Goal: Transaction & Acquisition: Purchase product/service

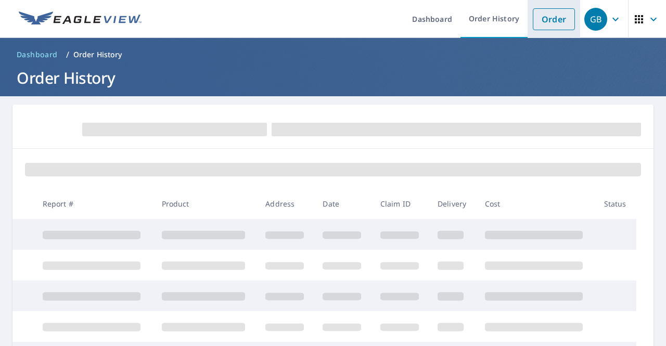
click at [555, 17] on link "Order" at bounding box center [554, 19] width 42 height 22
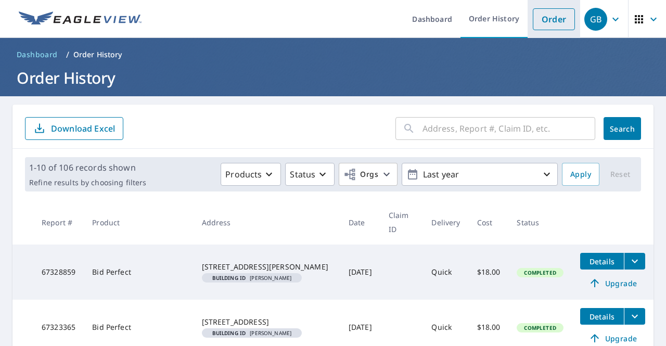
click at [534, 19] on link "Order" at bounding box center [554, 19] width 42 height 22
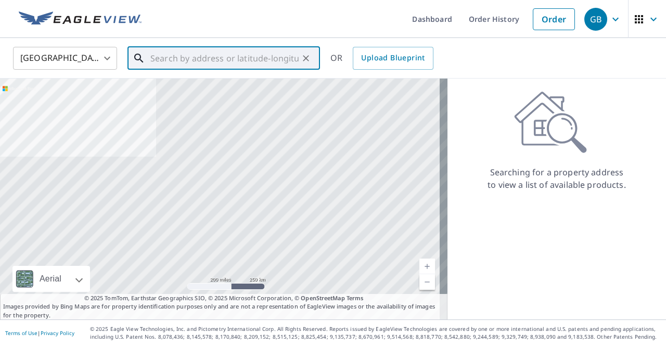
click at [196, 58] on input "text" at bounding box center [224, 58] width 148 height 29
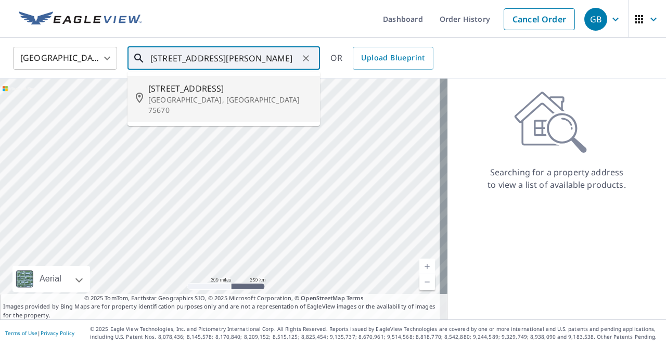
click at [178, 88] on span "[STREET_ADDRESS]" at bounding box center [229, 88] width 163 height 12
type input "[STREET_ADDRESS]"
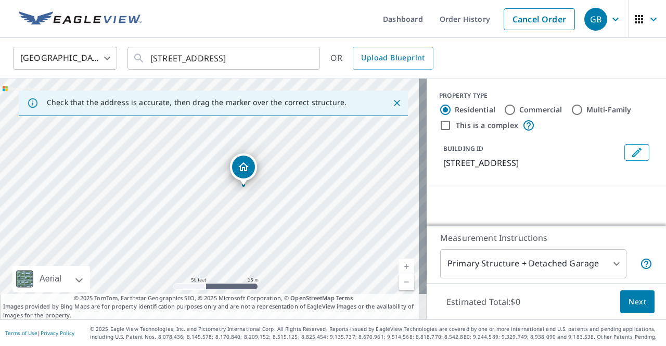
drag, startPoint x: 108, startPoint y: 170, endPoint x: 335, endPoint y: 262, distance: 245.4
click at [335, 262] on div "[STREET_ADDRESS]" at bounding box center [213, 199] width 427 height 241
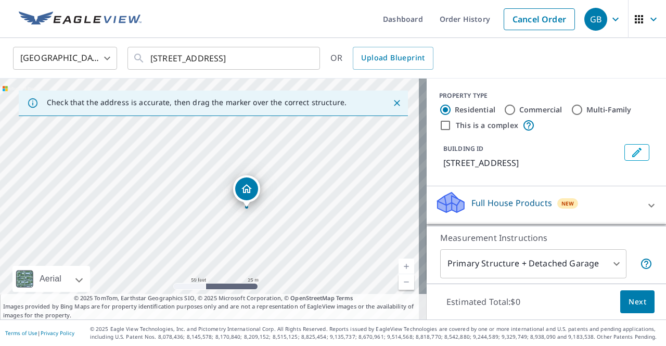
drag, startPoint x: 240, startPoint y: 211, endPoint x: 277, endPoint y: 221, distance: 38.3
click at [277, 221] on div "[STREET_ADDRESS]" at bounding box center [213, 199] width 427 height 241
drag, startPoint x: 213, startPoint y: 186, endPoint x: 205, endPoint y: 185, distance: 8.9
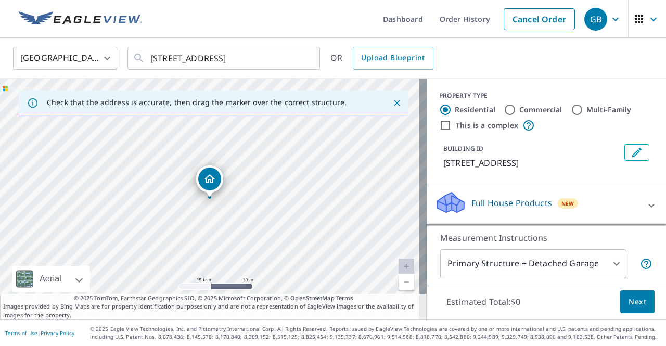
click at [625, 150] on button "Edit building 1" at bounding box center [637, 152] width 25 height 17
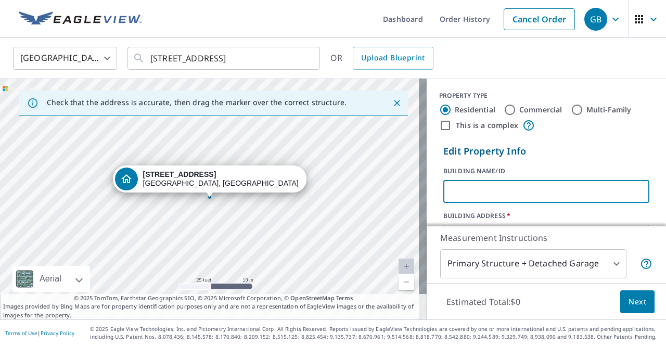
click at [502, 198] on input "text" at bounding box center [547, 191] width 206 height 29
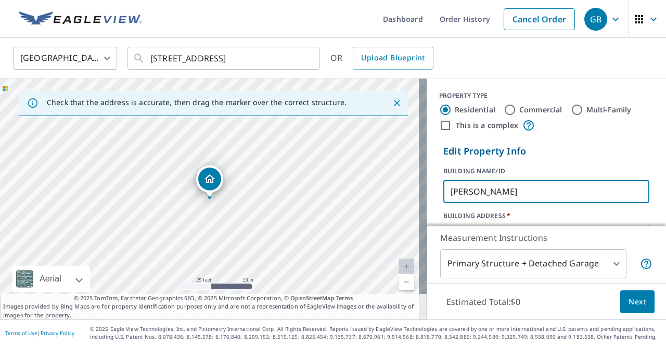
type input "[PERSON_NAME]"
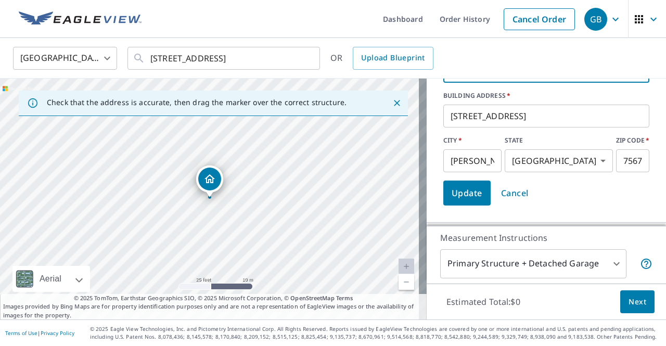
scroll to position [156, 0]
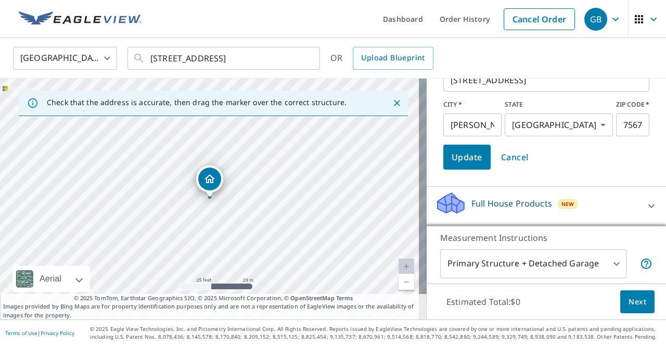
click at [465, 162] on span "Update" at bounding box center [467, 157] width 31 height 15
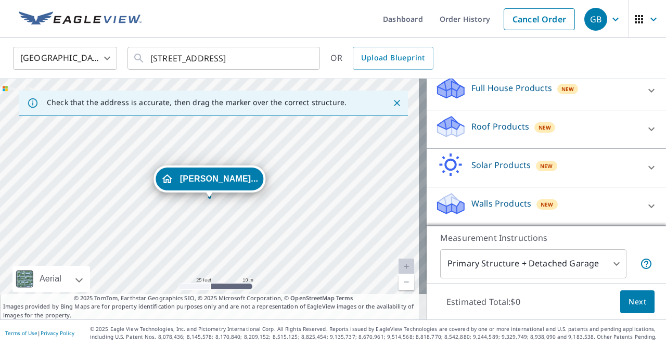
scroll to position [113, 0]
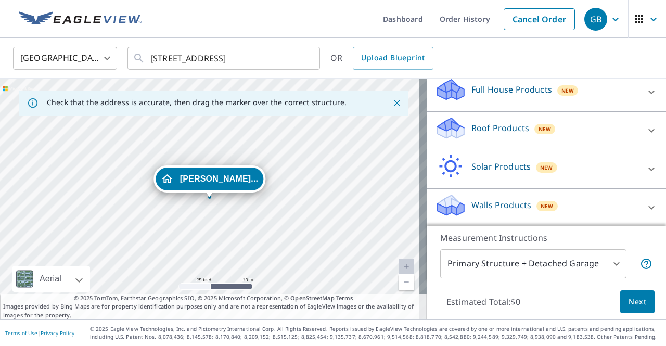
click at [580, 264] on body "GB GB Dashboard Order History Cancel Order GB [GEOGRAPHIC_DATA] [GEOGRAPHIC_DAT…" at bounding box center [333, 173] width 666 height 346
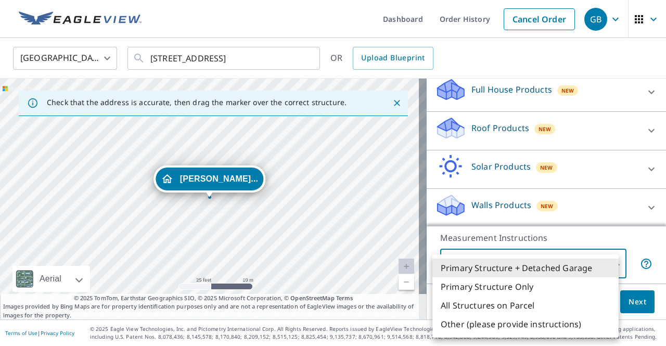
click at [517, 291] on li "Primary Structure Only" at bounding box center [526, 286] width 186 height 19
type input "2"
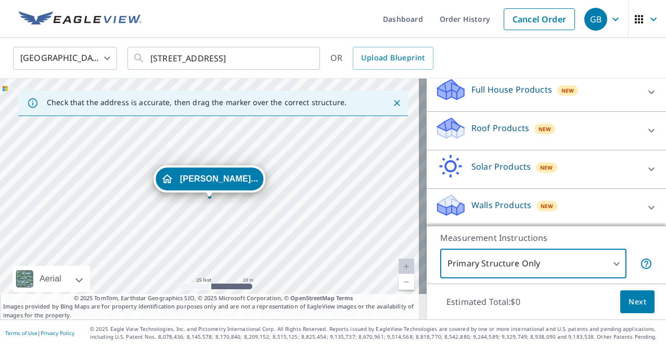
click at [483, 140] on div "Roof Products New" at bounding box center [537, 131] width 204 height 30
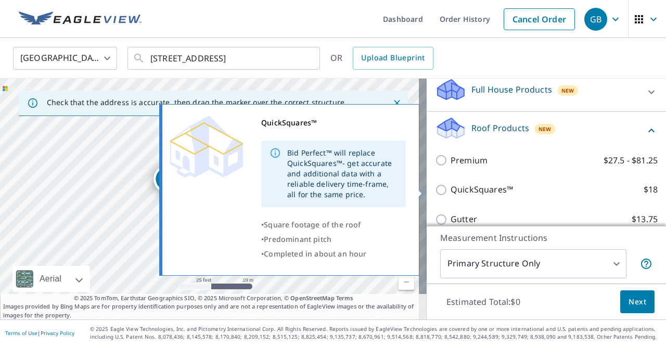
click at [439, 194] on input "QuickSquares™ $18" at bounding box center [443, 190] width 16 height 12
checkbox input "true"
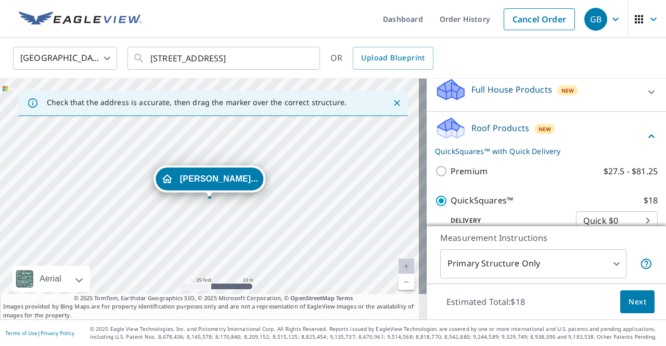
click at [519, 130] on p "Roof Products" at bounding box center [501, 128] width 58 height 12
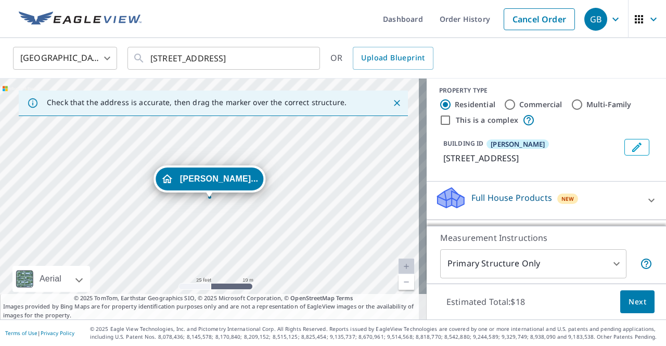
scroll to position [0, 0]
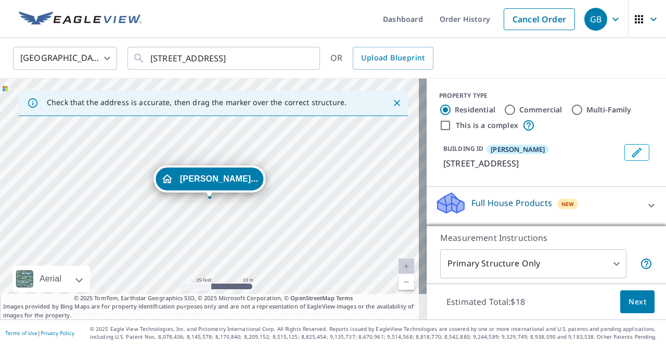
click at [629, 295] on button "Next" at bounding box center [637, 301] width 34 height 23
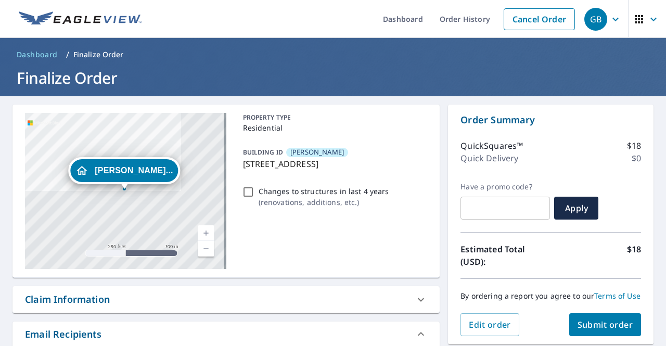
click at [578, 331] on span "Submit order" at bounding box center [606, 324] width 56 height 11
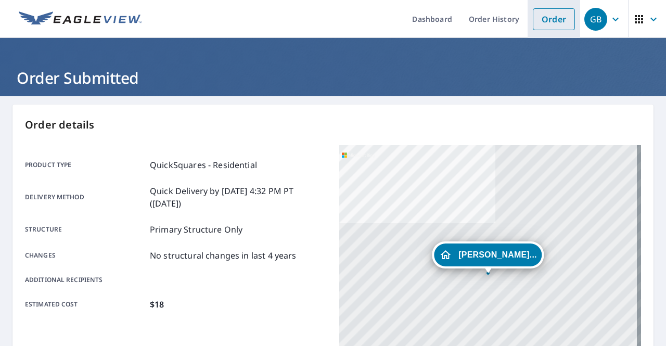
click at [537, 19] on link "Order" at bounding box center [554, 19] width 42 height 22
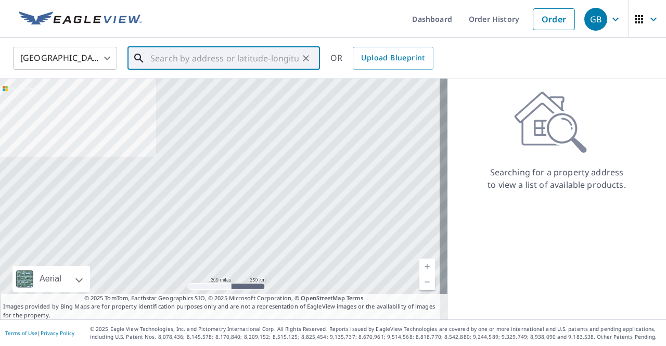
click at [186, 53] on input "text" at bounding box center [224, 58] width 148 height 29
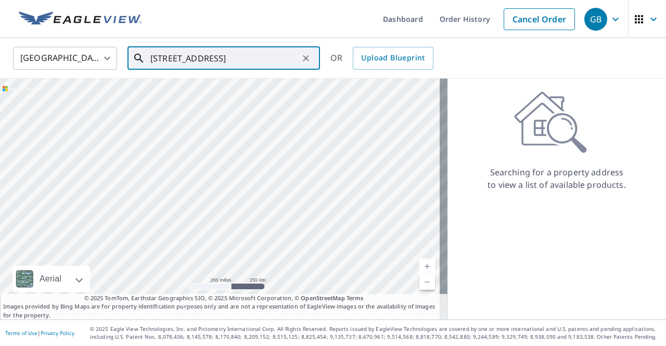
drag, startPoint x: 192, startPoint y: 56, endPoint x: 217, endPoint y: 65, distance: 26.0
click at [192, 56] on input "[STREET_ADDRESS]" at bounding box center [224, 58] width 148 height 29
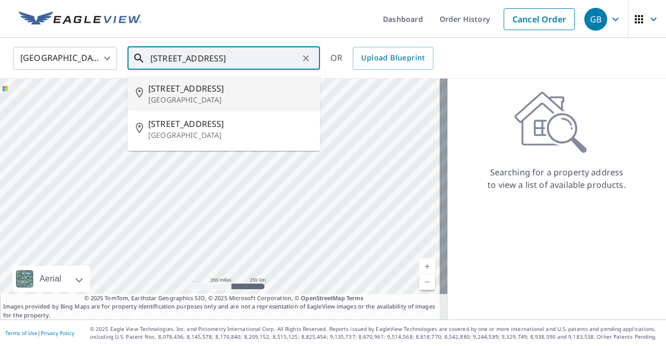
click at [245, 98] on p "[GEOGRAPHIC_DATA]" at bounding box center [229, 100] width 163 height 10
type input "[STREET_ADDRESS]"
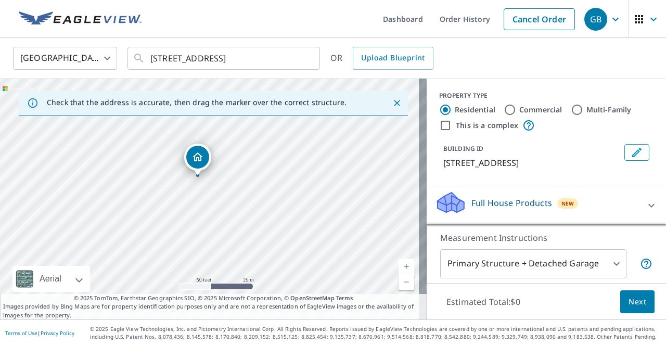
drag, startPoint x: 168, startPoint y: 204, endPoint x: 225, endPoint y: 211, distance: 57.1
click at [223, 211] on div "[STREET_ADDRESS]" at bounding box center [213, 199] width 427 height 241
click at [631, 149] on icon "Edit building 1" at bounding box center [637, 152] width 12 height 12
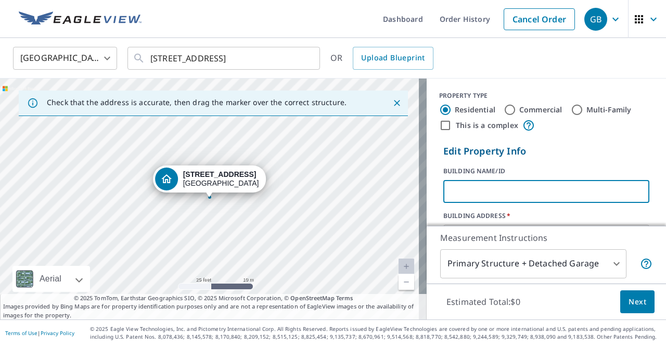
click at [470, 190] on input "text" at bounding box center [547, 191] width 206 height 29
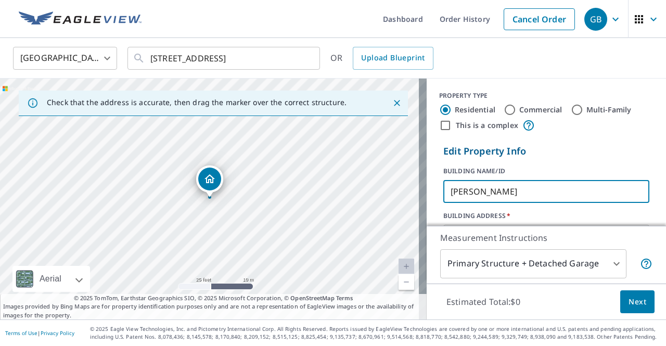
type input "[PERSON_NAME]"
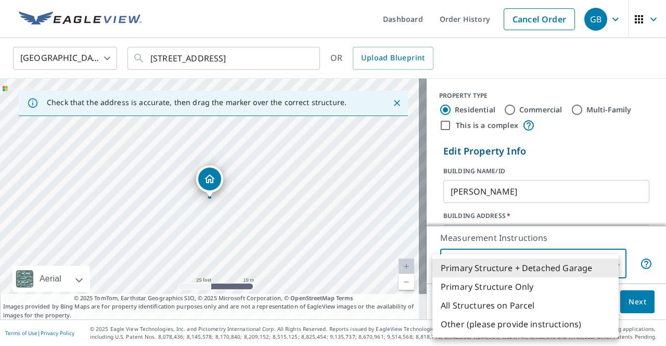
click at [555, 264] on body "GB GB Dashboard Order History Cancel Order GB [GEOGRAPHIC_DATA] [GEOGRAPHIC_DAT…" at bounding box center [333, 173] width 666 height 346
click at [521, 287] on li "Primary Structure Only" at bounding box center [526, 286] width 186 height 19
type input "2"
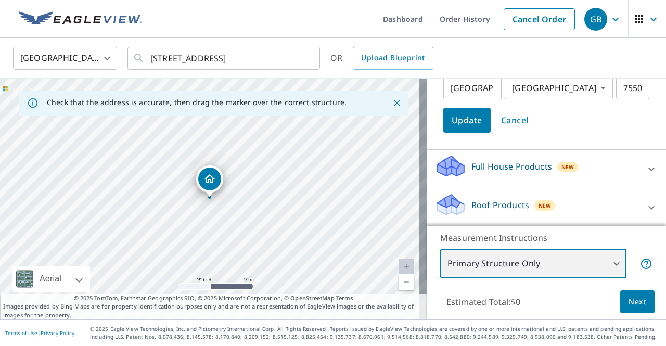
scroll to position [208, 0]
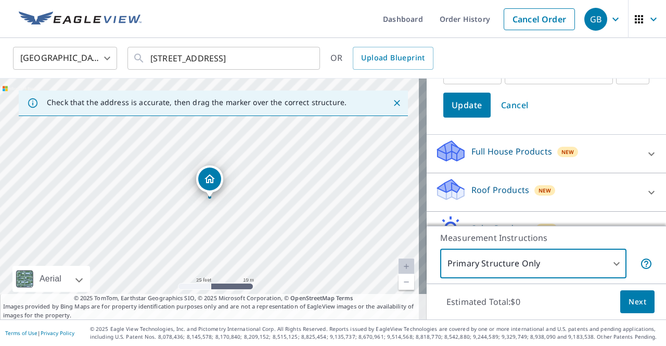
click at [511, 199] on div "Roof Products New" at bounding box center [537, 193] width 204 height 30
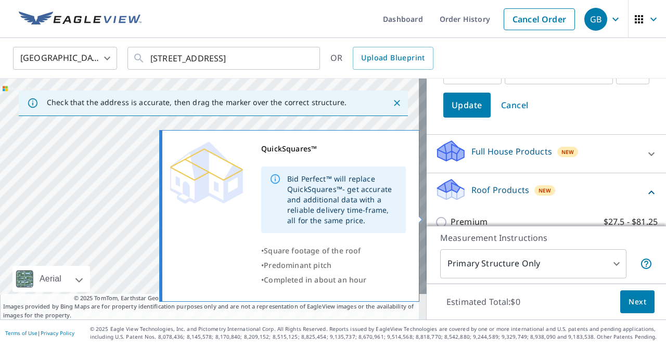
scroll to position [260, 0]
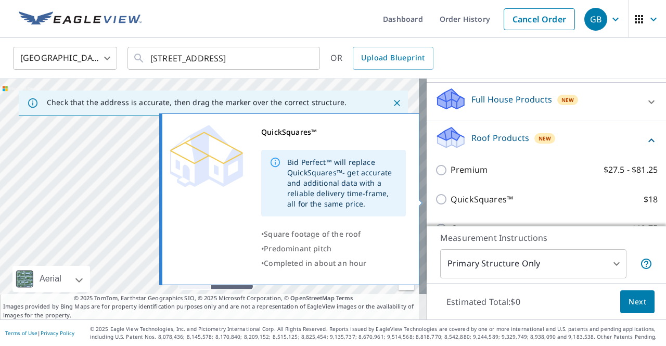
click at [422, 197] on div "QuickSquares™ Bid Perfect™ will replace QuickSquares™- get accurate and additio…" at bounding box center [294, 199] width 267 height 178
click at [437, 201] on input "QuickSquares™ $18" at bounding box center [443, 199] width 16 height 12
checkbox input "true"
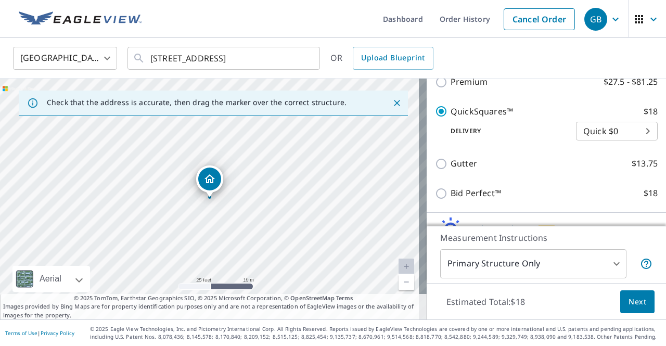
scroll to position [162, 0]
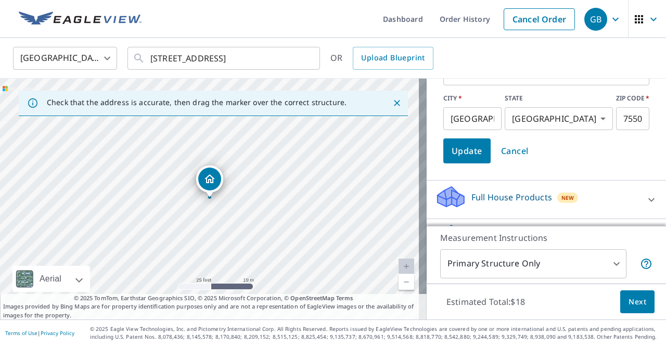
click at [519, 196] on p "Full House Products" at bounding box center [512, 197] width 81 height 12
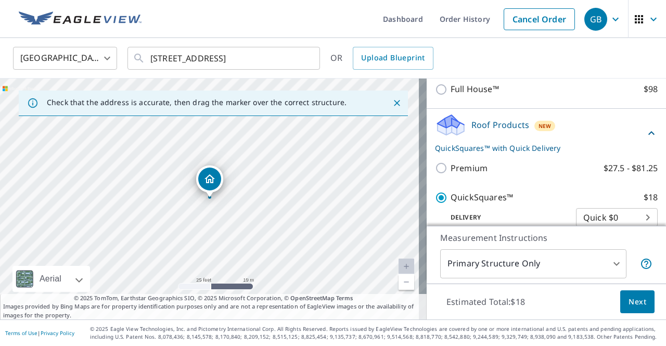
scroll to position [319, 0]
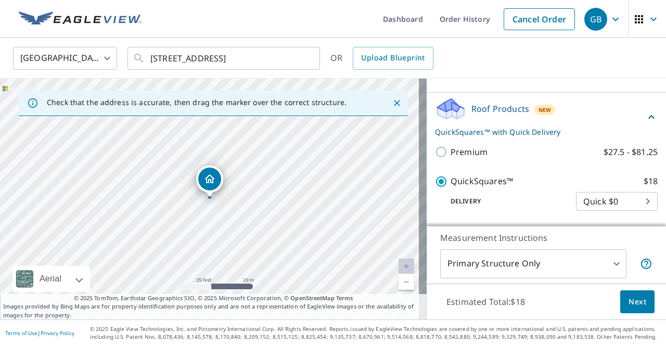
click at [495, 102] on div "Roof Products New QuickSquares™ with Quick Delivery" at bounding box center [540, 117] width 210 height 41
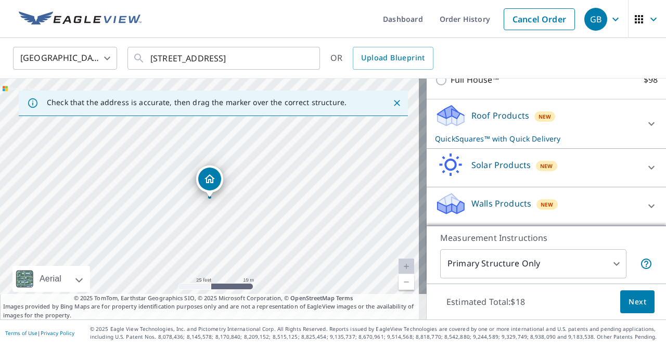
scroll to position [310, 0]
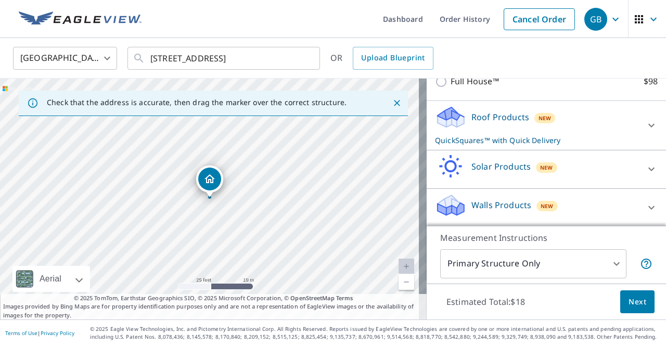
click at [620, 308] on button "Next" at bounding box center [637, 301] width 34 height 23
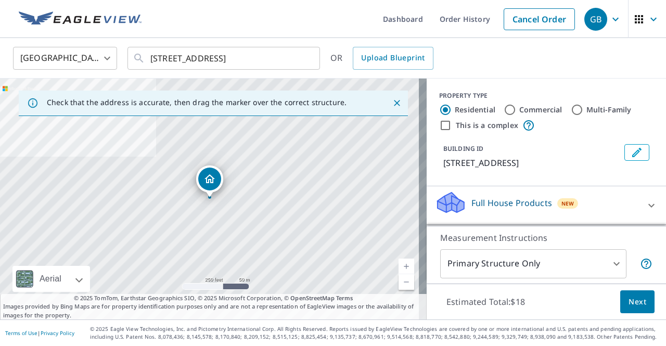
click at [631, 156] on icon "Edit building 1" at bounding box center [637, 152] width 12 height 12
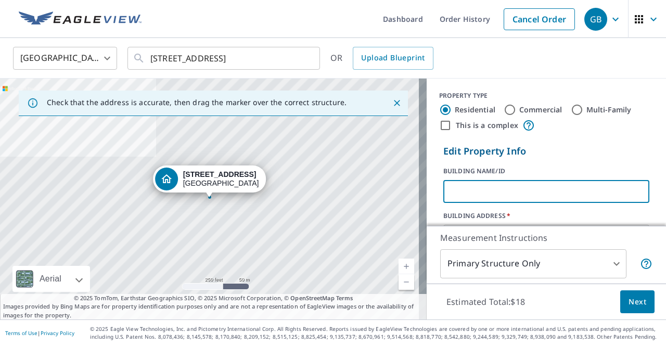
click at [563, 198] on input "text" at bounding box center [547, 191] width 206 height 29
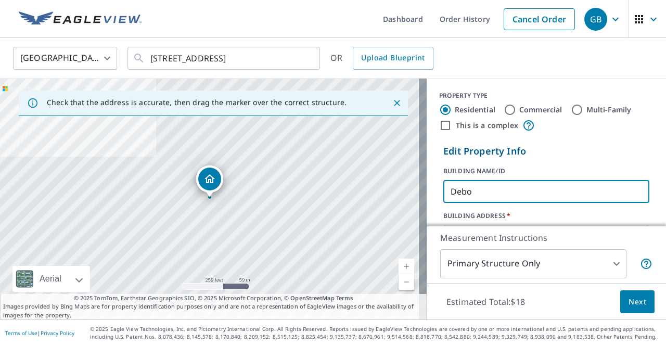
type input "[PERSON_NAME]"
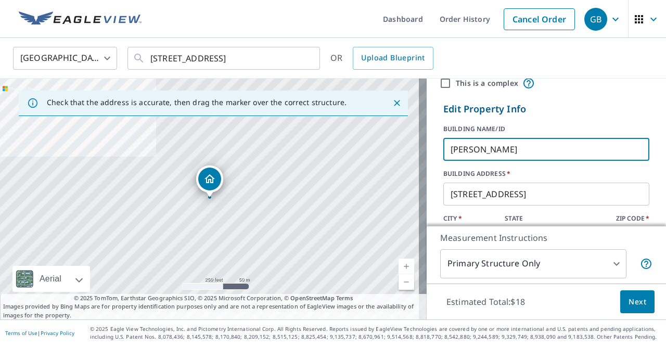
scroll to position [104, 0]
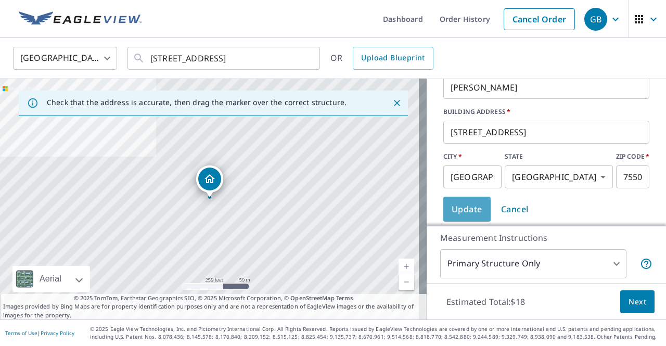
click at [468, 204] on span "Update" at bounding box center [467, 209] width 31 height 15
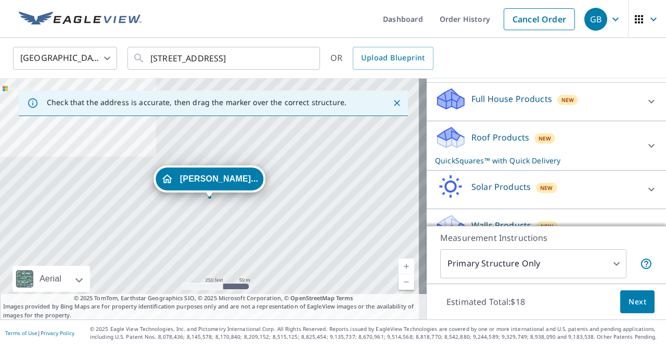
click at [572, 151] on div "Roof Products New QuickSquares™ with Quick Delivery" at bounding box center [537, 145] width 204 height 41
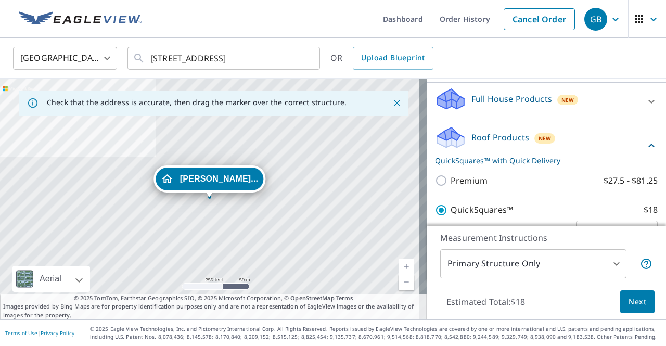
click at [571, 151] on div "Roof Products New QuickSquares™ with Quick Delivery" at bounding box center [540, 145] width 210 height 41
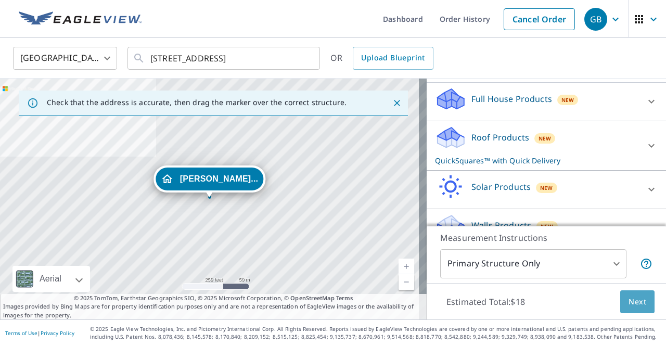
click at [627, 309] on button "Next" at bounding box center [637, 301] width 34 height 23
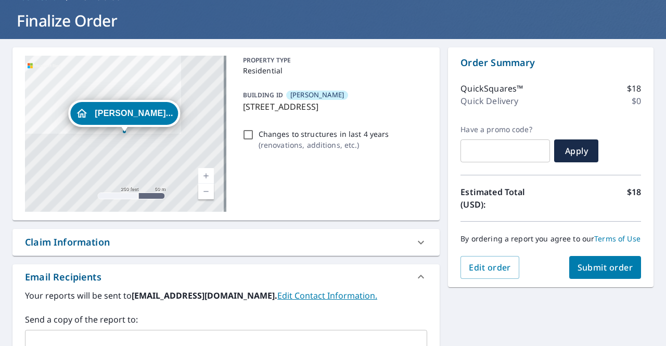
scroll to position [104, 0]
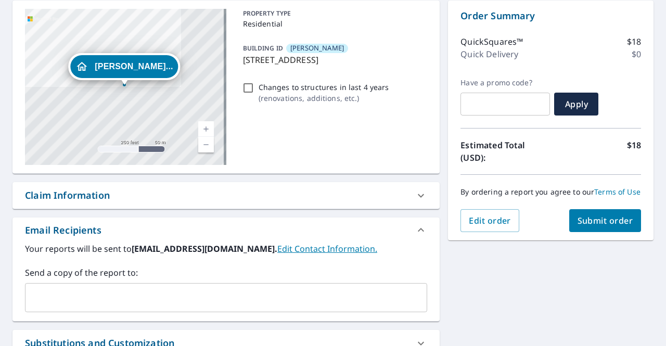
click at [593, 226] on span "Submit order" at bounding box center [606, 220] width 56 height 11
